Goal: Check status: Check status

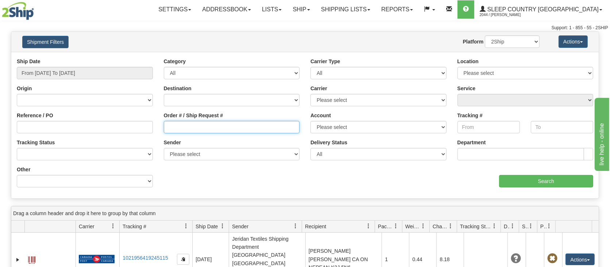
click at [219, 128] on input "Order # / Ship Request #" at bounding box center [232, 127] width 136 height 12
paste input "9000H902069"
type input "9000H902069"
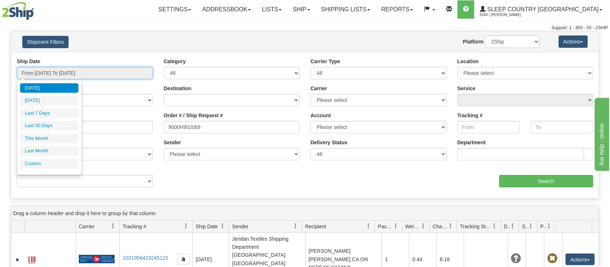
click at [67, 71] on input "From [DATE] To [DATE]" at bounding box center [85, 73] width 136 height 12
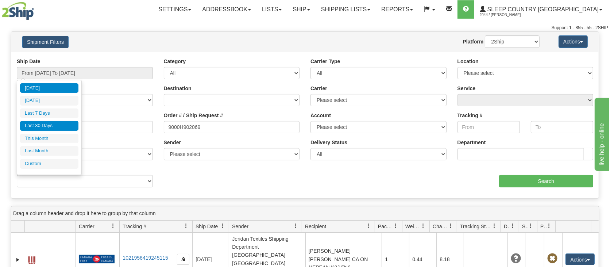
click at [65, 125] on li "Last 30 Days" at bounding box center [49, 126] width 58 height 10
type input "From [DATE] To [DATE]"
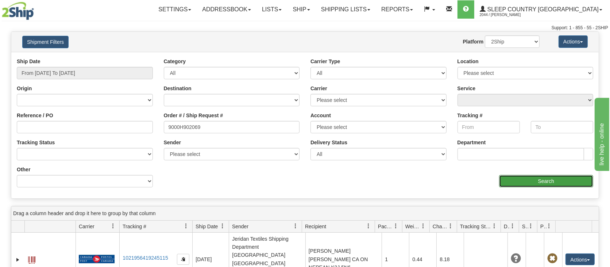
click at [557, 182] on input "Search" at bounding box center [546, 181] width 94 height 12
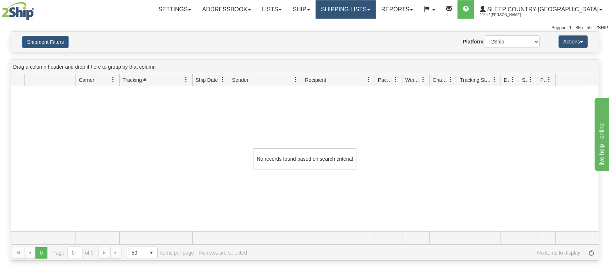
click at [376, 11] on link "Shipping lists" at bounding box center [346, 9] width 60 height 18
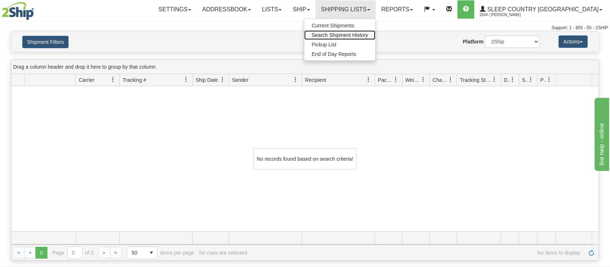
click at [368, 34] on span "Search Shipment History" at bounding box center [339, 35] width 57 height 6
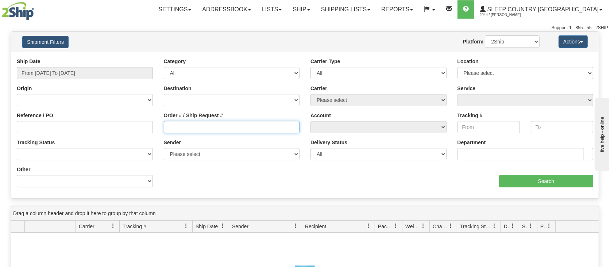
click at [193, 127] on input "Order # / Ship Request #" at bounding box center [232, 127] width 136 height 12
paste input "9000H902069"
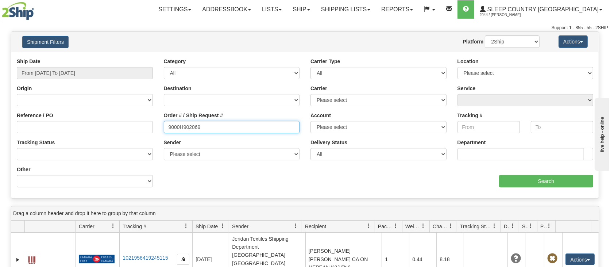
type input "9000H902069"
click at [58, 75] on input "From [DATE] To [DATE]" at bounding box center [85, 73] width 136 height 12
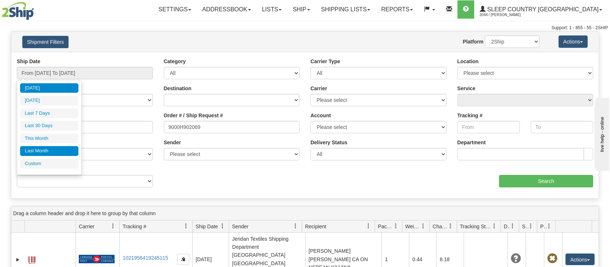
click at [43, 152] on li "Last Month" at bounding box center [49, 151] width 58 height 10
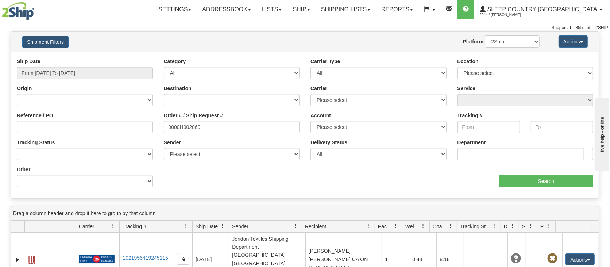
type input "From 08/01/2025 To 08/31/2025"
click at [549, 179] on input "Search" at bounding box center [546, 181] width 94 height 12
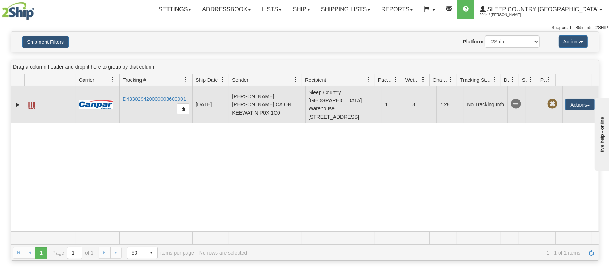
click at [141, 111] on td "D433029420000003600001" at bounding box center [155, 104] width 73 height 37
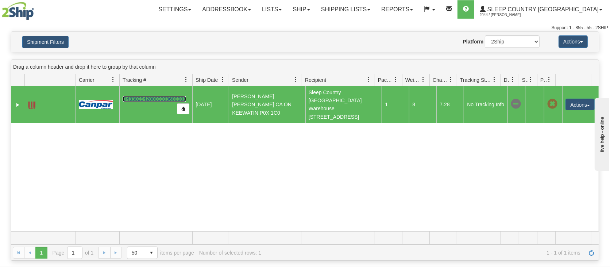
click at [160, 96] on link "D433029420000003600001" at bounding box center [154, 99] width 63 height 6
